Goal: Transaction & Acquisition: Book appointment/travel/reservation

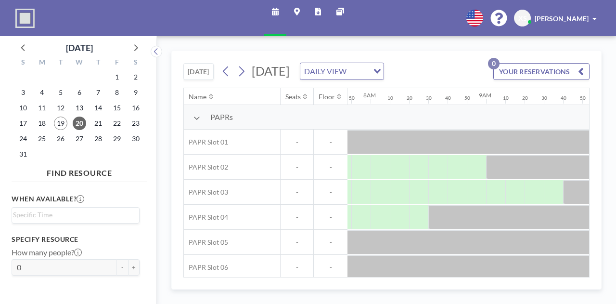
scroll to position [0, 904]
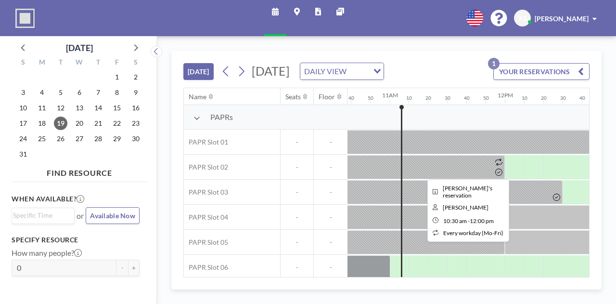
scroll to position [0, 1251]
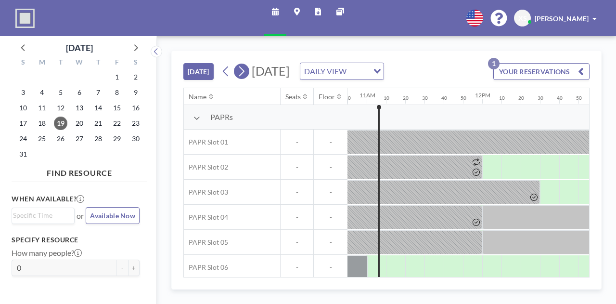
click at [241, 72] on icon at bounding box center [241, 71] width 9 height 14
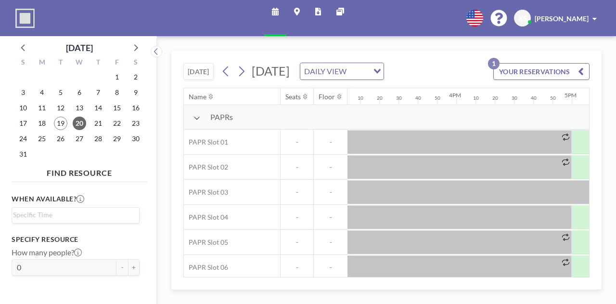
scroll to position [0, 1683]
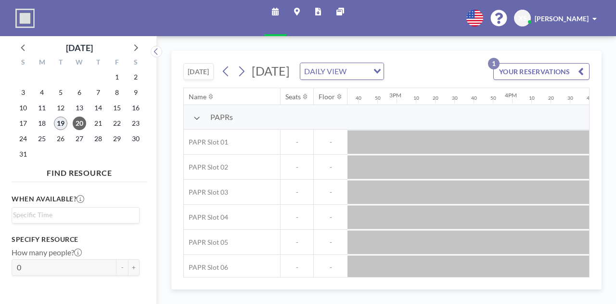
click at [62, 125] on span "19" at bounding box center [60, 122] width 13 height 13
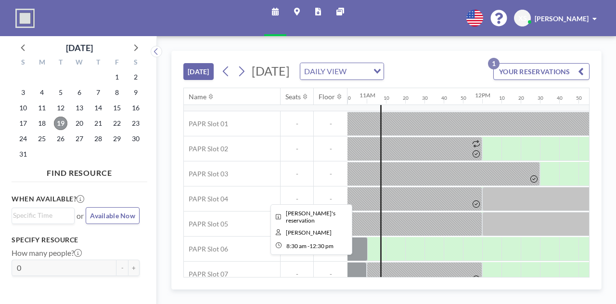
scroll to position [19, 1251]
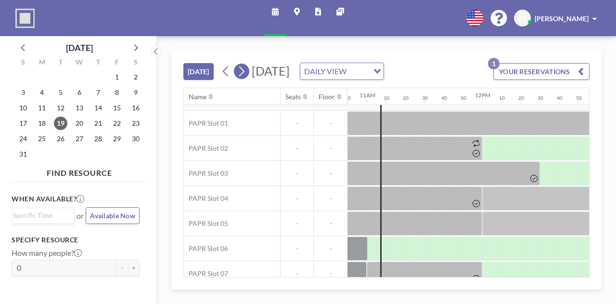
click at [244, 73] on icon at bounding box center [241, 71] width 9 height 14
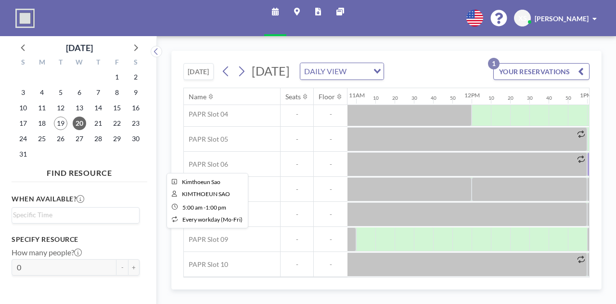
scroll to position [119, 1249]
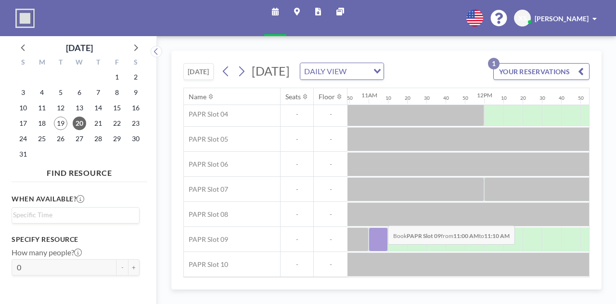
click at [380, 230] on div at bounding box center [378, 239] width 19 height 24
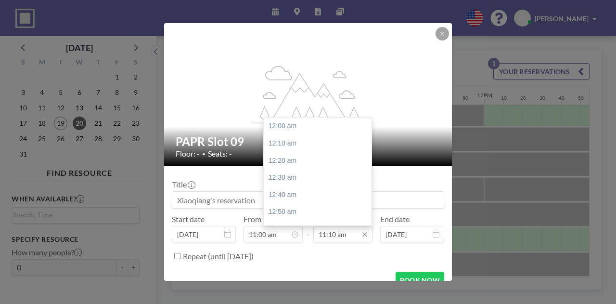
scroll to position [1147, 0]
click at [333, 238] on input "11:10 am" at bounding box center [342, 234] width 59 height 16
click at [346, 236] on input "11:10 am" at bounding box center [342, 234] width 59 height 16
click at [320, 177] on div "01:00 pm" at bounding box center [320, 175] width 113 height 17
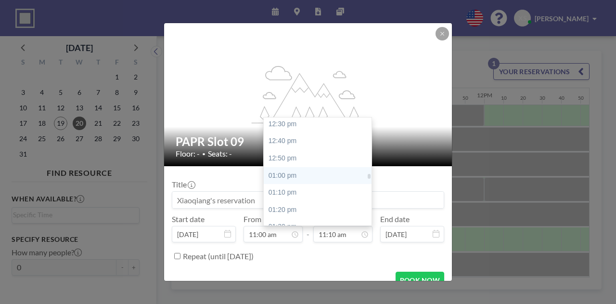
type input "01:00 pm"
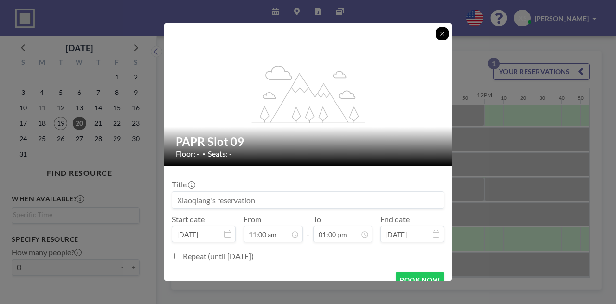
click at [443, 31] on icon at bounding box center [442, 34] width 6 height 6
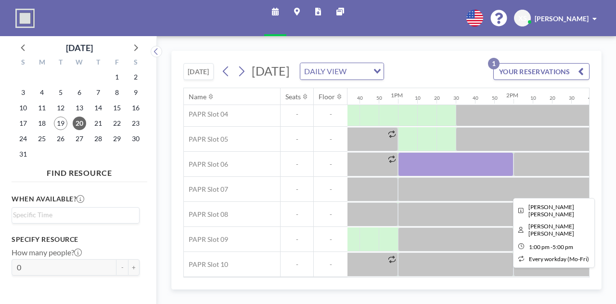
scroll to position [119, 1448]
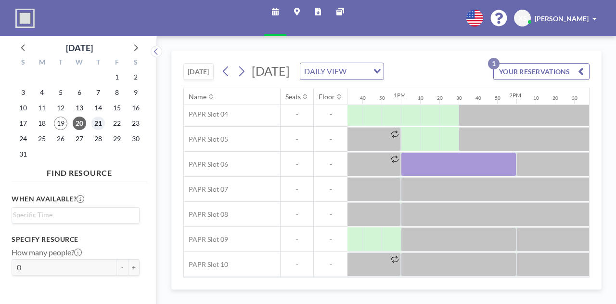
drag, startPoint x: 437, startPoint y: 162, endPoint x: 94, endPoint y: 123, distance: 345.3
click at [94, 123] on span "21" at bounding box center [97, 122] width 13 height 13
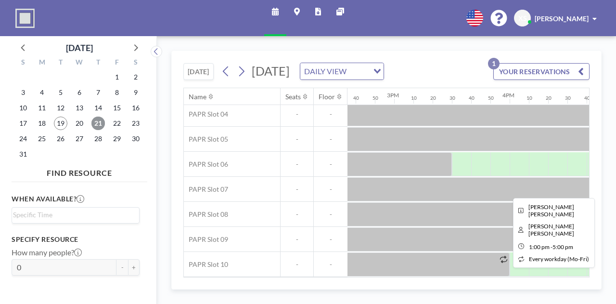
scroll to position [106, 1693]
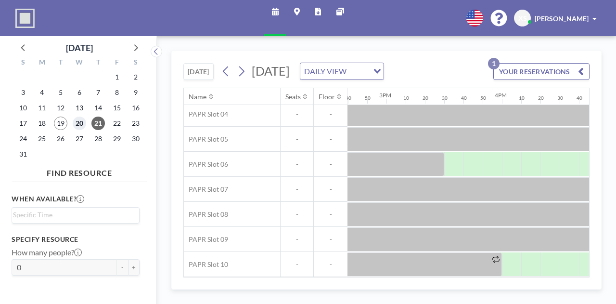
click at [77, 125] on span "20" at bounding box center [79, 122] width 13 height 13
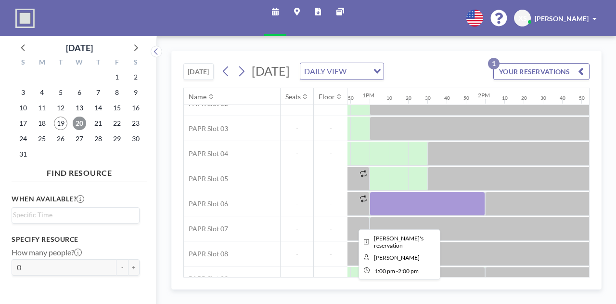
scroll to position [64, 1478]
drag, startPoint x: 406, startPoint y: 211, endPoint x: 397, endPoint y: 212, distance: 9.3
click at [397, 212] on div at bounding box center [427, 203] width 115 height 24
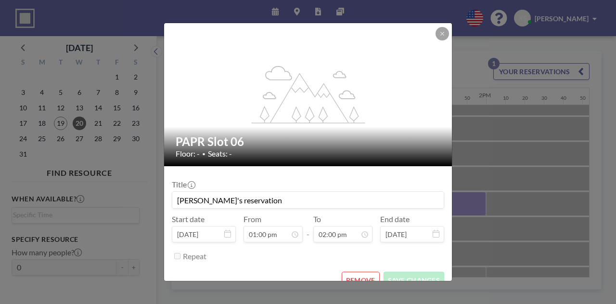
scroll to position [14, 0]
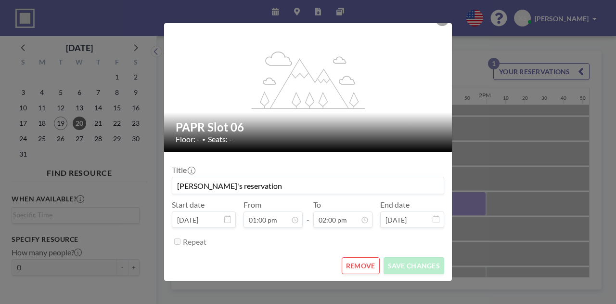
click at [351, 262] on button "REMOVE" at bounding box center [361, 265] width 38 height 17
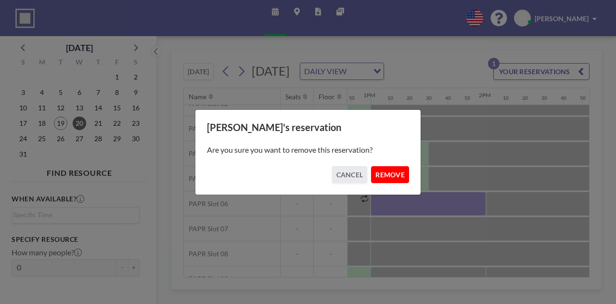
click at [397, 169] on button "REMOVE" at bounding box center [390, 174] width 38 height 17
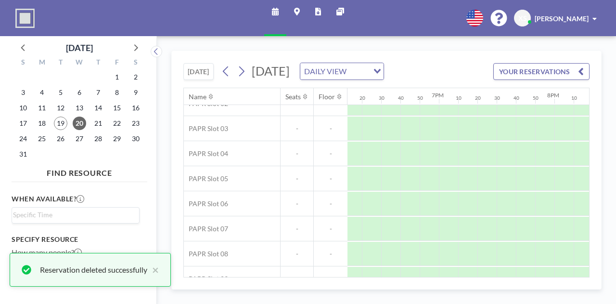
scroll to position [64, 2102]
click at [100, 121] on span "21" at bounding box center [97, 122] width 13 height 13
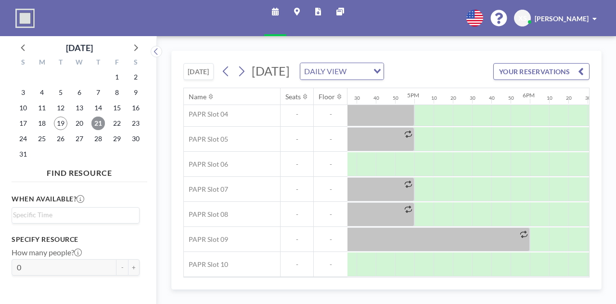
scroll to position [106, 1828]
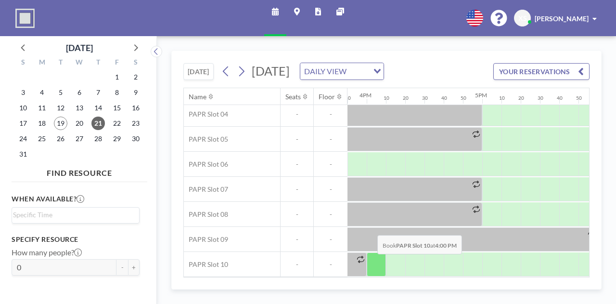
click at [369, 259] on div at bounding box center [376, 264] width 19 height 24
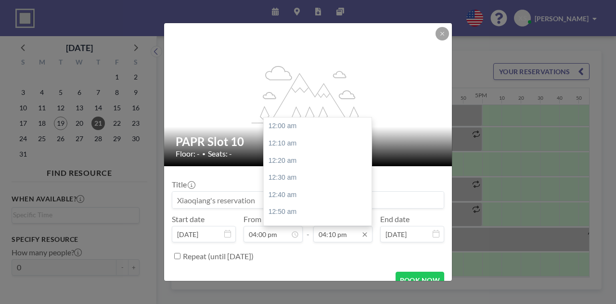
scroll to position [1661, 0]
click at [332, 241] on input "04:10 pm" at bounding box center [342, 234] width 59 height 16
click at [317, 187] on div "06:00 pm" at bounding box center [320, 192] width 113 height 17
type input "06:00 pm"
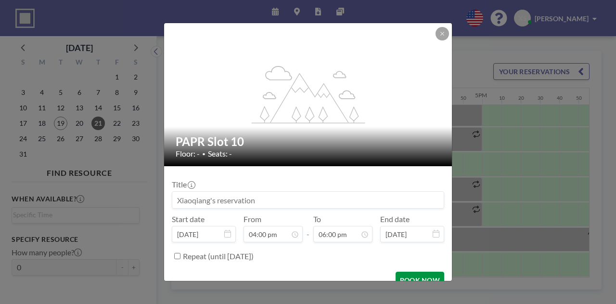
click at [404, 275] on button "BOOK NOW" at bounding box center [419, 279] width 49 height 17
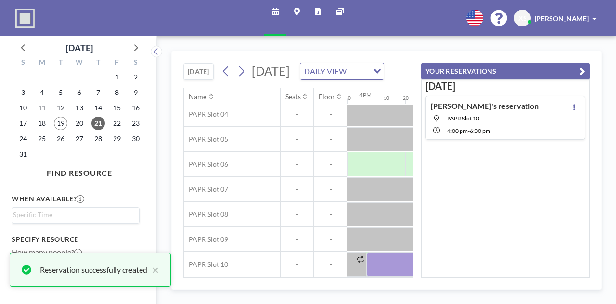
click at [581, 71] on icon "button" at bounding box center [582, 71] width 6 height 12
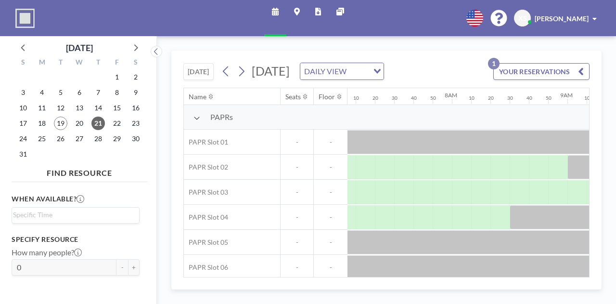
scroll to position [0, 904]
